Goal: Task Accomplishment & Management: Manage account settings

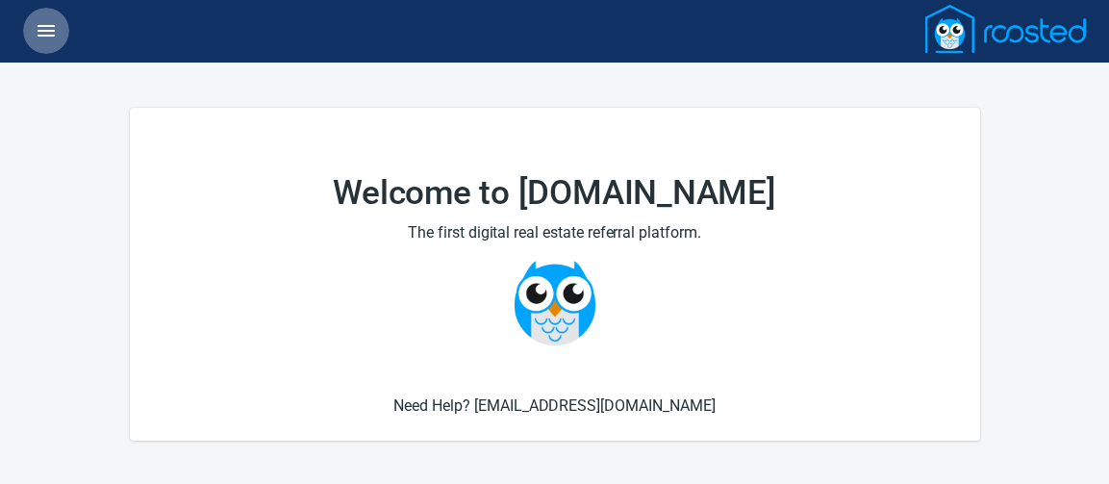
click at [55, 28] on icon "button" at bounding box center [46, 30] width 23 height 23
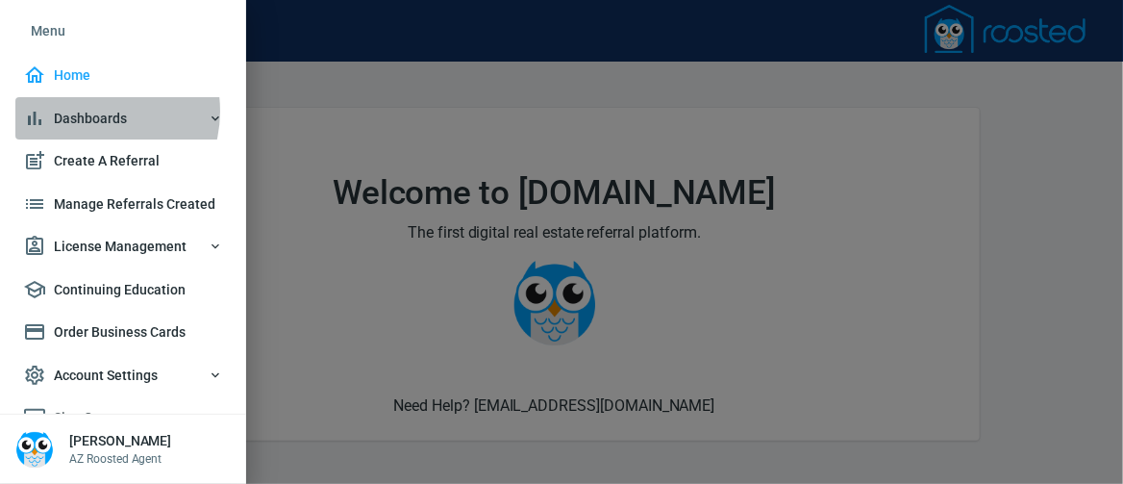
click at [91, 111] on span "Dashboards" at bounding box center [123, 119] width 200 height 24
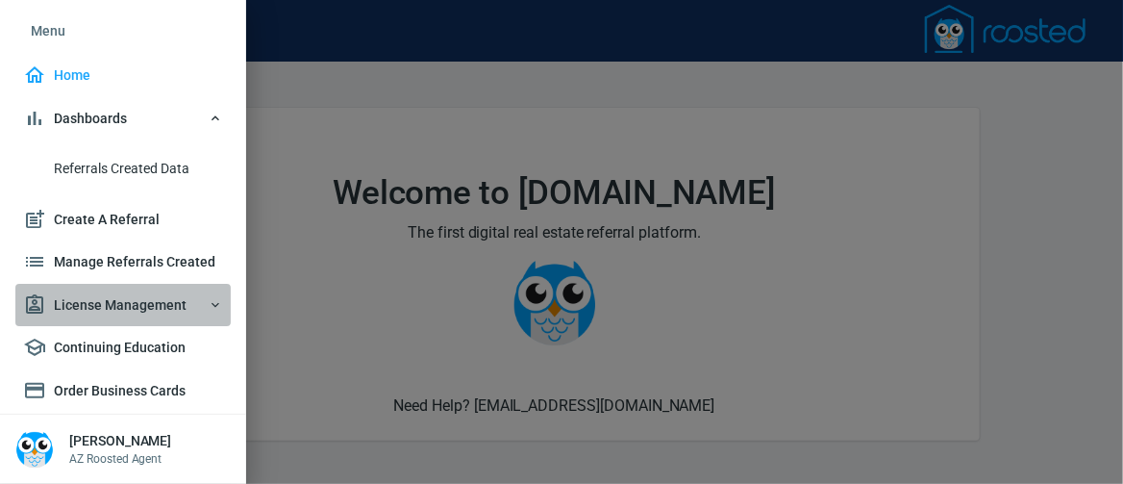
click at [131, 317] on span "License Management" at bounding box center [123, 305] width 200 height 24
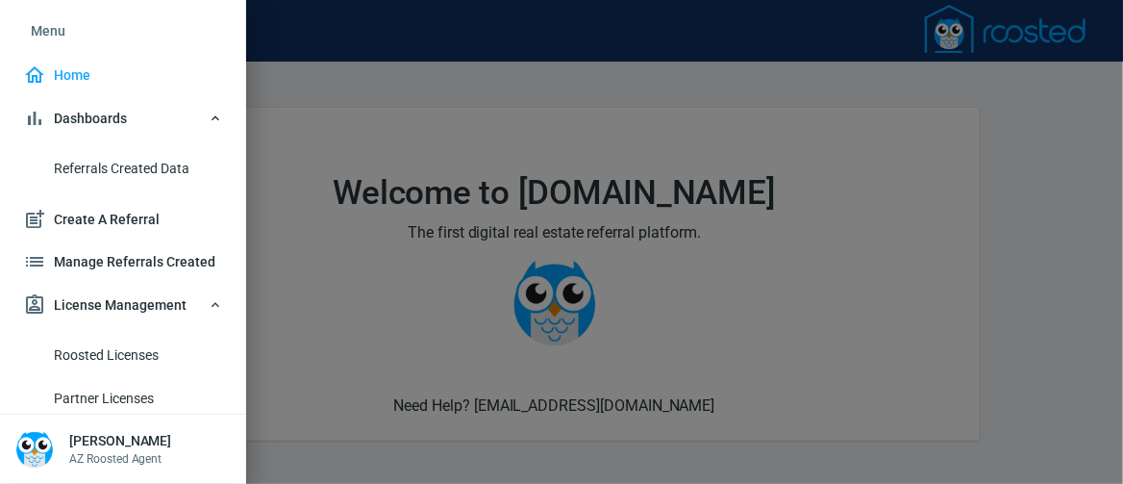
click at [131, 317] on span "License Management" at bounding box center [123, 305] width 200 height 24
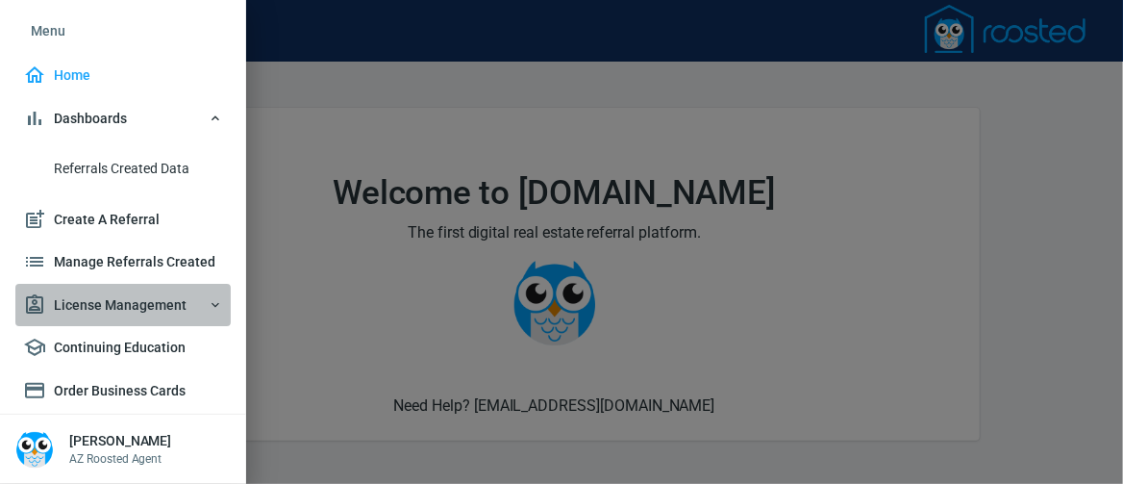
click at [131, 317] on span "License Management" at bounding box center [123, 305] width 200 height 24
